Goal: Transaction & Acquisition: Purchase product/service

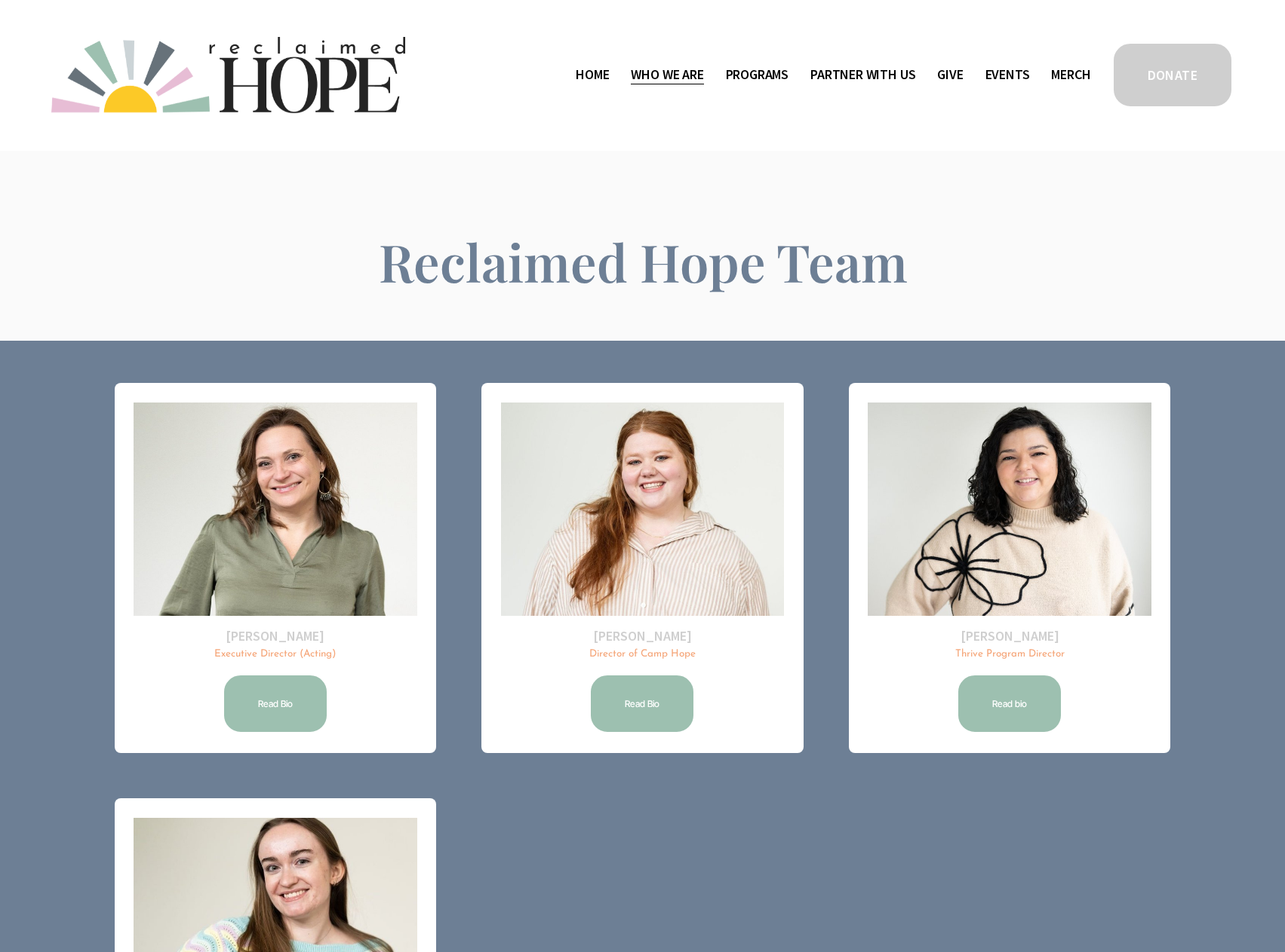
click at [0, 0] on span "Public Documents" at bounding box center [0, 0] width 0 height 0
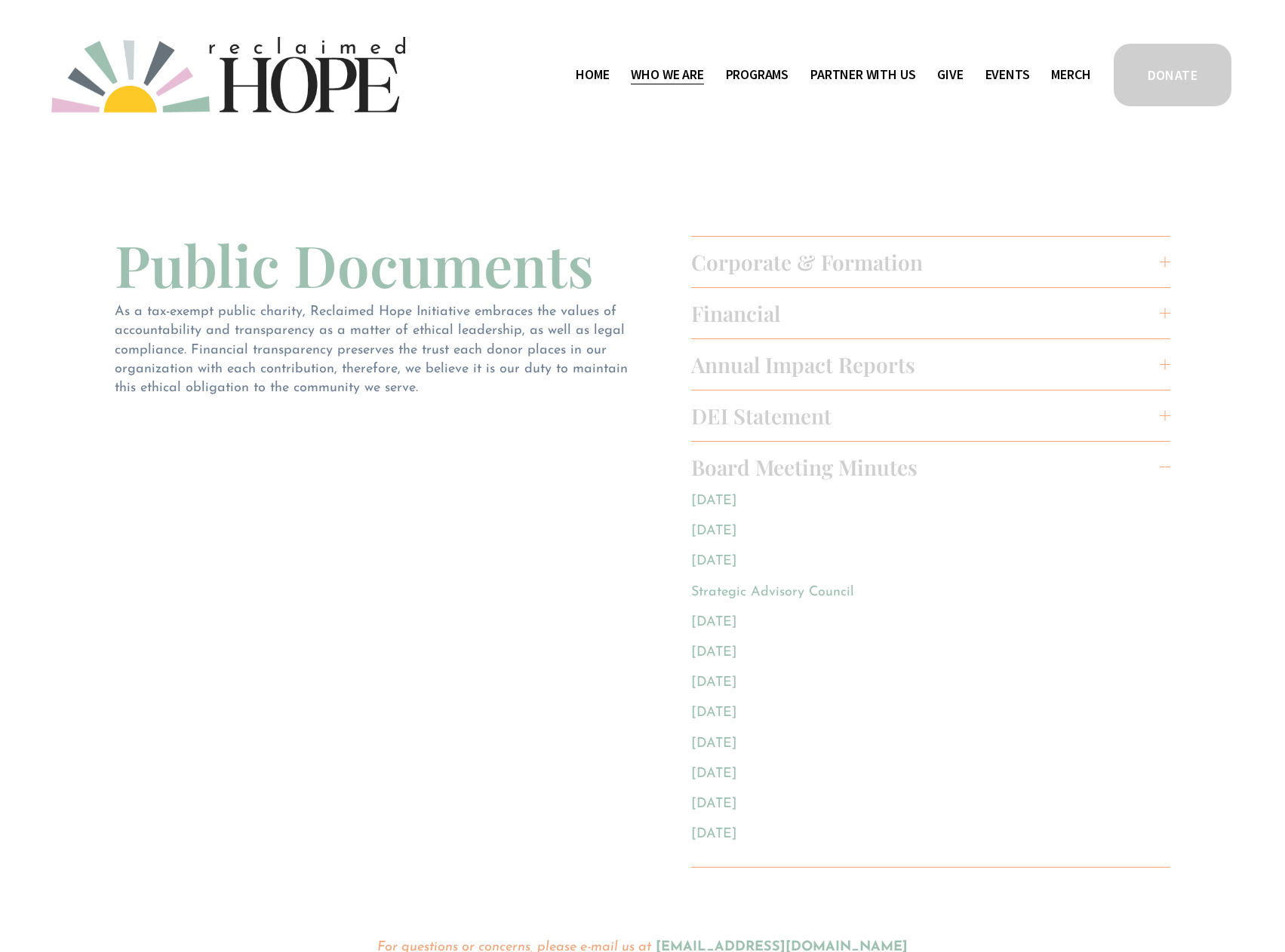
click at [583, 77] on link "Home" at bounding box center [592, 76] width 33 height 24
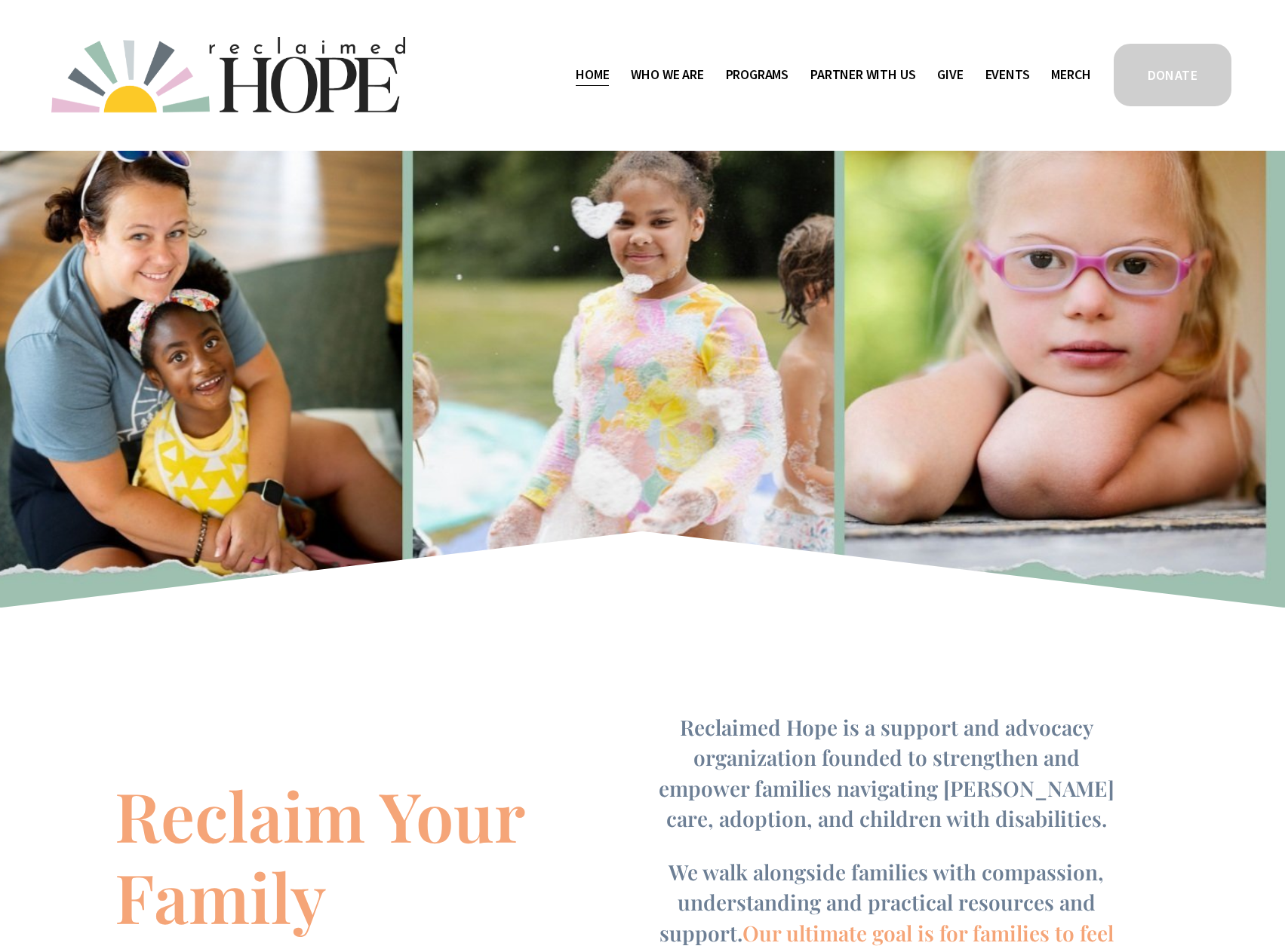
click at [755, 76] on span "Programs" at bounding box center [757, 75] width 63 height 22
click at [756, 76] on span "Programs" at bounding box center [757, 75] width 63 height 22
click at [0, 0] on span "Thrive Support Groups" at bounding box center [0, 0] width 0 height 0
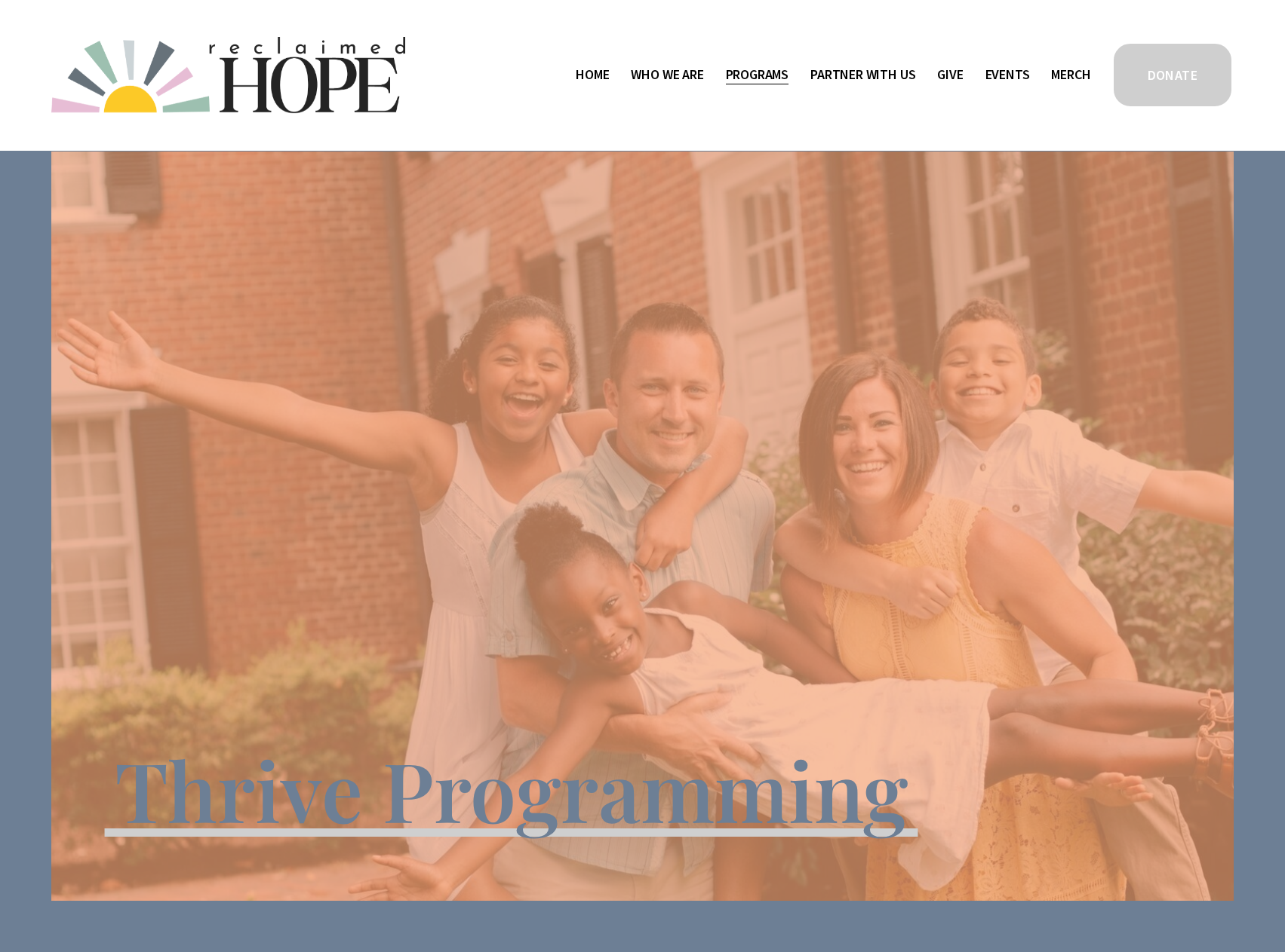
click at [988, 76] on link "Events" at bounding box center [1007, 76] width 44 height 24
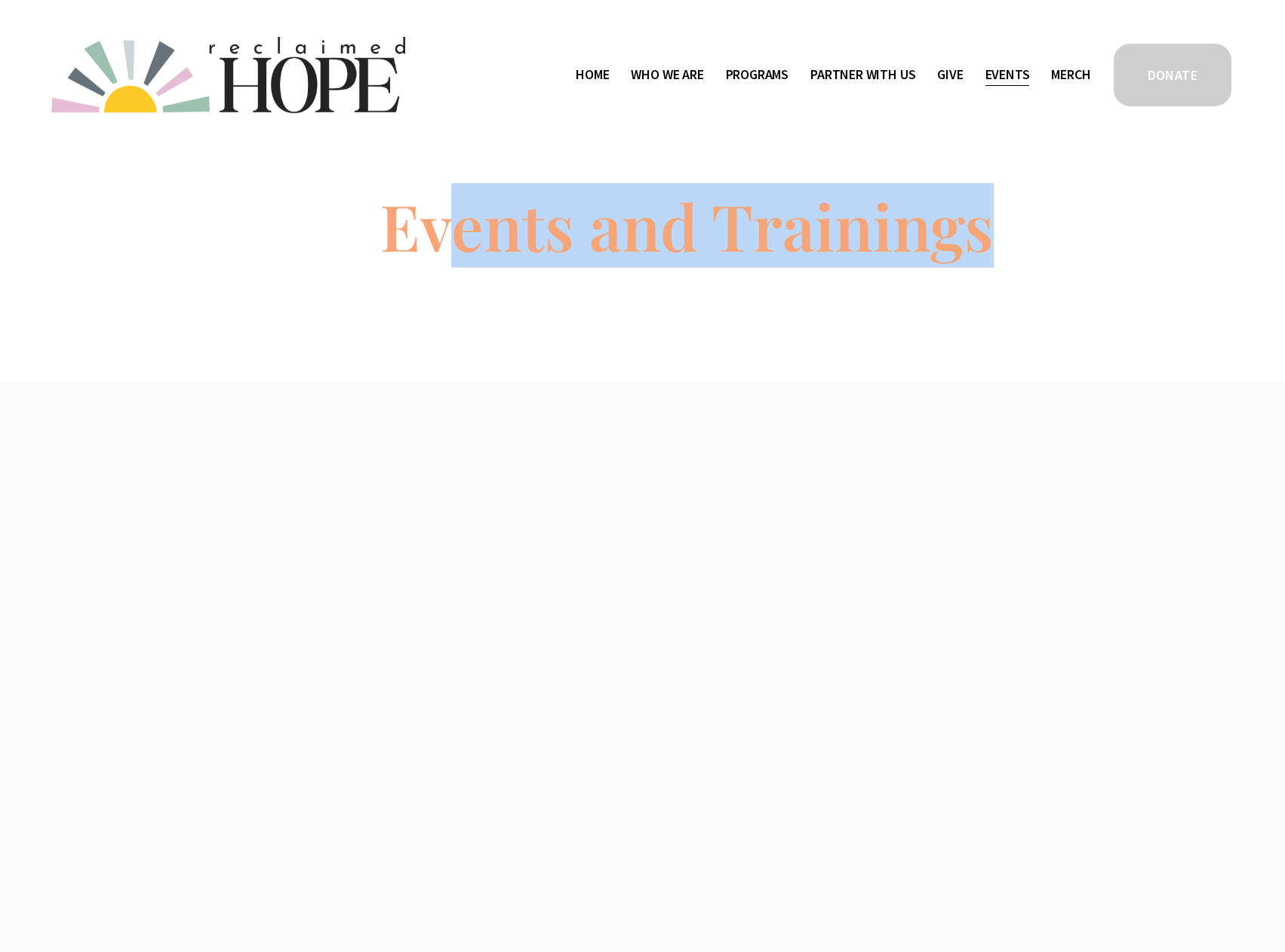
drag, startPoint x: 438, startPoint y: 230, endPoint x: 1071, endPoint y: 693, distance: 784.3
click at [1071, 693] on article "Events and Trainings Sep 18 An Evening of Hope Thursday, September 18, 2025 6:0…" at bounding box center [642, 590] width 1285 height 1181
drag, startPoint x: 1052, startPoint y: 617, endPoint x: 1044, endPoint y: 267, distance: 350.1
click at [1052, 616] on div "Sep 18 An Evening of Hope Thursday, September 18, 2025 6:00 PM 9:00 PM Google C…" at bounding box center [642, 780] width 1158 height 798
click at [1084, 66] on link "Merch" at bounding box center [1070, 76] width 39 height 24
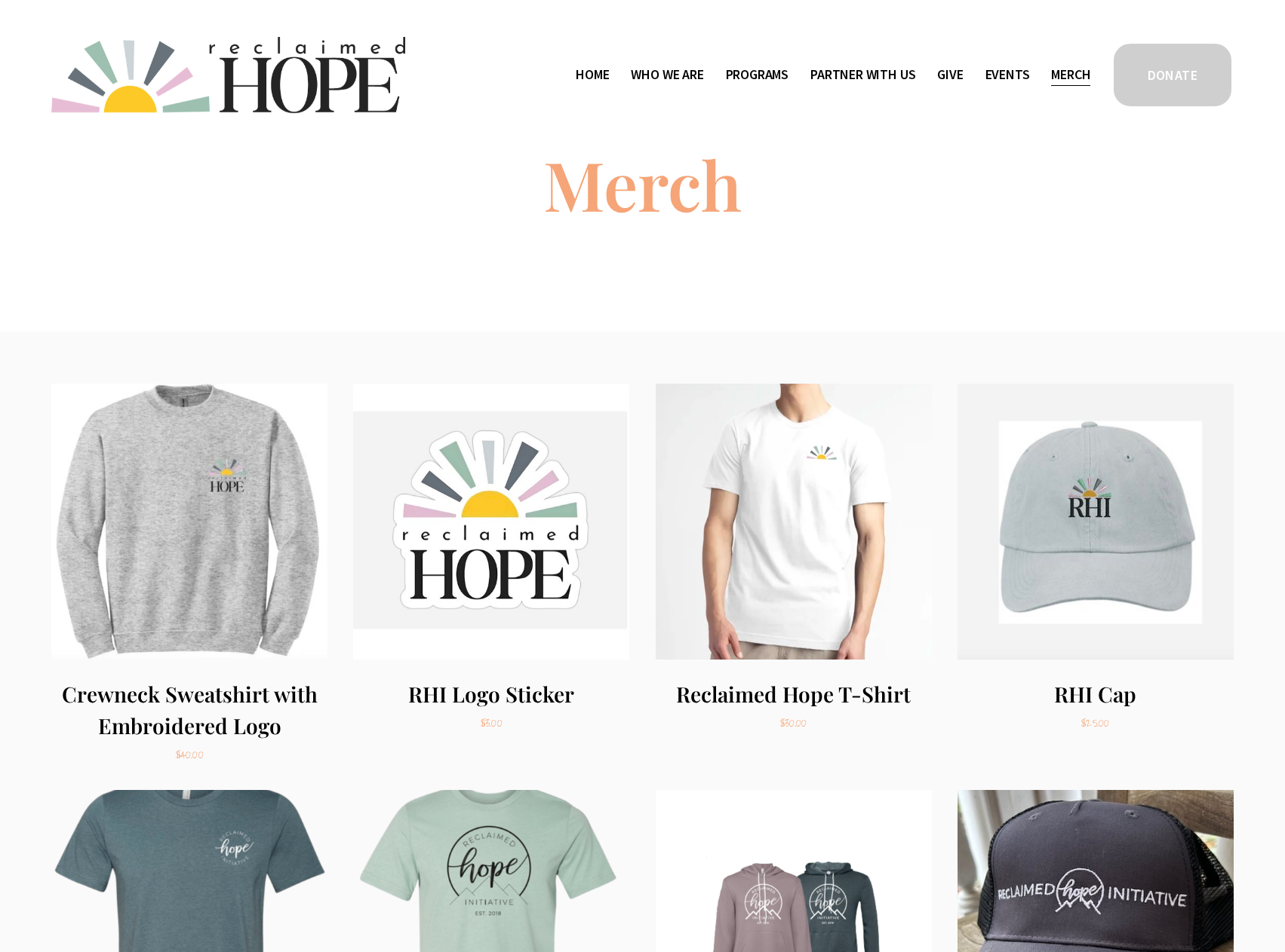
scroll to position [76, 0]
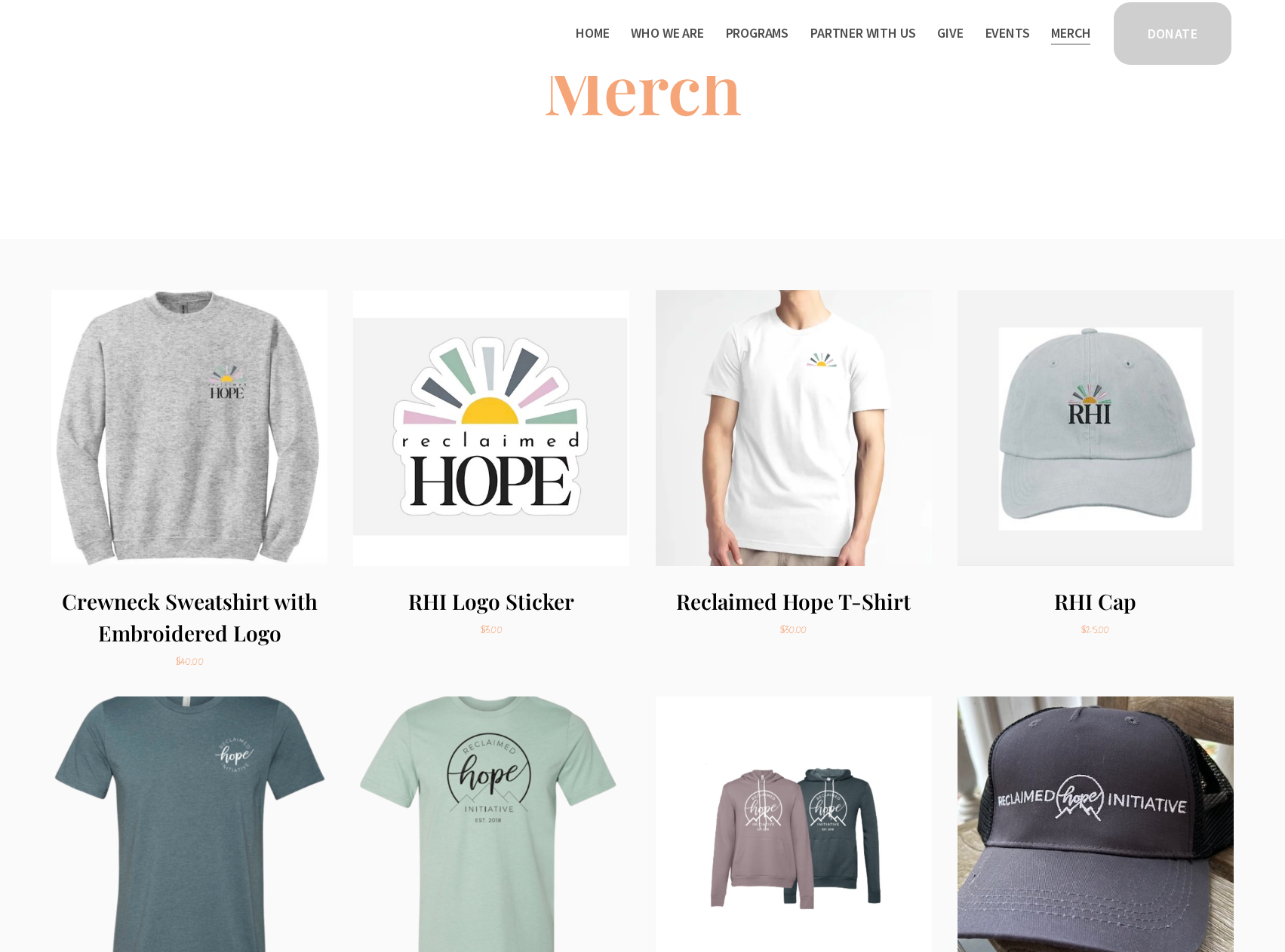
click at [233, 375] on img "Crewneck Sweatshirt with Embroidered Logo" at bounding box center [189, 428] width 276 height 276
